Goal: Task Accomplishment & Management: Use online tool/utility

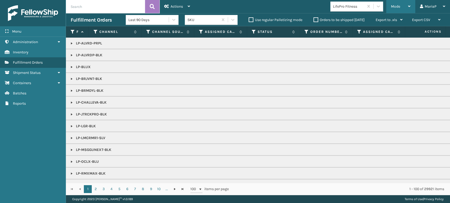
click at [401, 3] on div "Mode" at bounding box center [401, 6] width 20 height 13
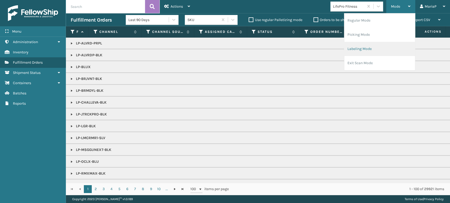
click at [372, 52] on li "Labeling Mode" at bounding box center [379, 49] width 71 height 14
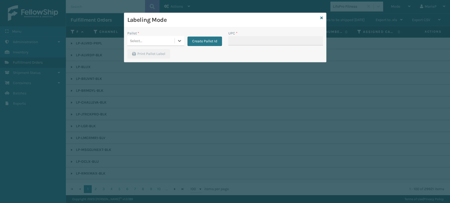
click at [165, 39] on div "Select..." at bounding box center [150, 41] width 47 height 9
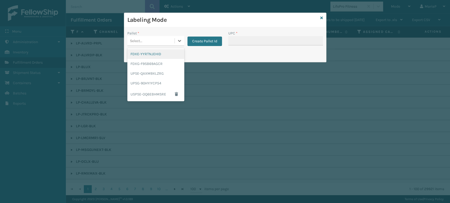
click at [152, 49] on div "FDXE-YYRTNJEHID FDXG-F9SB69AGCR UPSE-QAXM9XLZRG UPSG-90HYIYCP54 USPSE-OQ6EBHMSRE" at bounding box center [155, 74] width 57 height 53
click at [159, 66] on div "FDXG-F9SB69AGCR" at bounding box center [155, 64] width 57 height 10
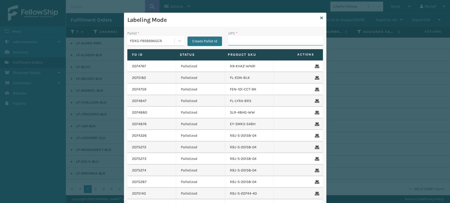
click at [240, 43] on input "UPC *" at bounding box center [275, 40] width 95 height 9
type input "9622080430009866900900393119"
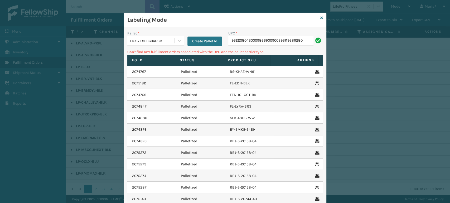
click at [261, 40] on input "9622080430009866900900393119689280" at bounding box center [270, 40] width 85 height 9
click at [259, 41] on input "9622080430009866900900393119689280" at bounding box center [270, 40] width 85 height 9
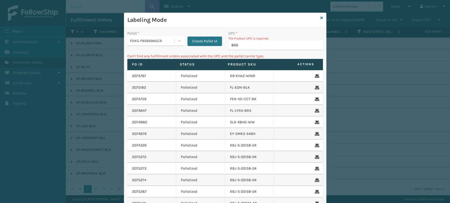
type input "8500"
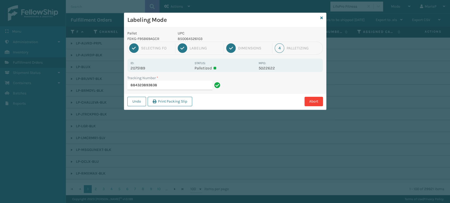
click at [190, 39] on p "850064526103" at bounding box center [217, 39] width 78 height 6
copy p "850064526103"
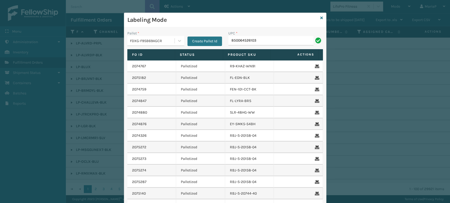
type input "850064526103"
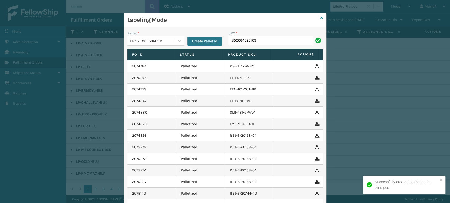
type input "850064526103"
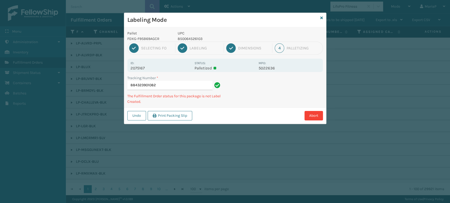
type input "884323901082850064526103"
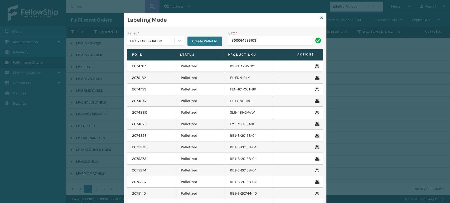
type input "850064526103"
paste input "850064526103"
type input "850064526103"
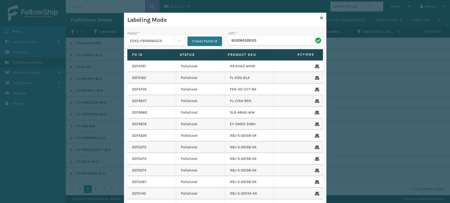
type input "850064526103"
type input "86001043467"
type input "GEN-AB-C-"
type input "GEN-AB-C-SC"
type input "8100819"
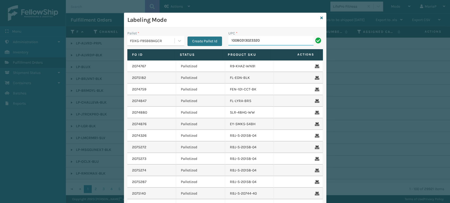
type input "10080313023320"
type input "ST3402"
click at [276, 43] on input "UPC *" at bounding box center [275, 40] width 95 height 9
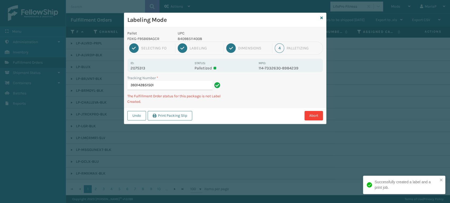
click at [195, 39] on p "840985114008" at bounding box center [217, 39] width 78 height 6
copy p "840985114008"
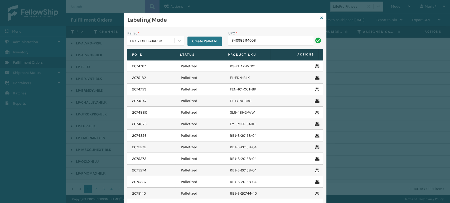
type input "840985114008"
